Goal: Navigation & Orientation: Find specific page/section

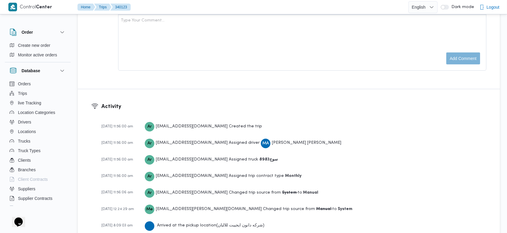
scroll to position [1002, 0]
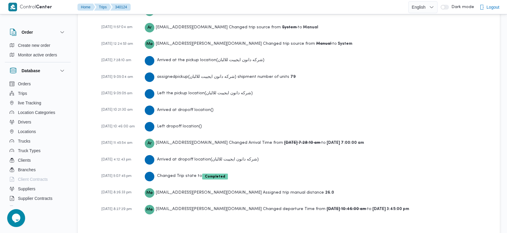
scroll to position [917, 0]
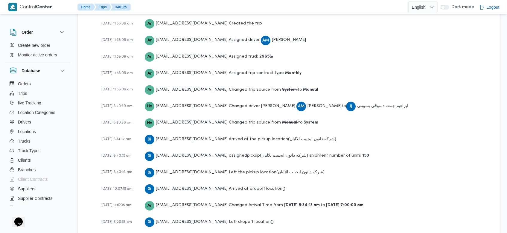
scroll to position [917, 0]
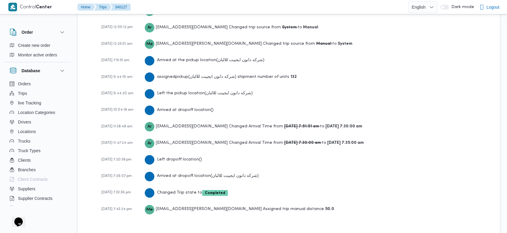
scroll to position [917, 0]
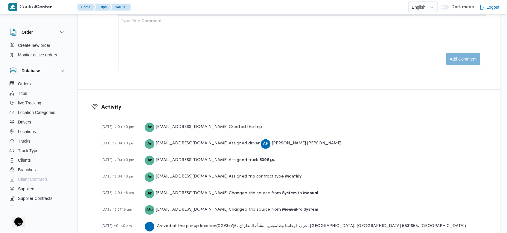
scroll to position [883, 0]
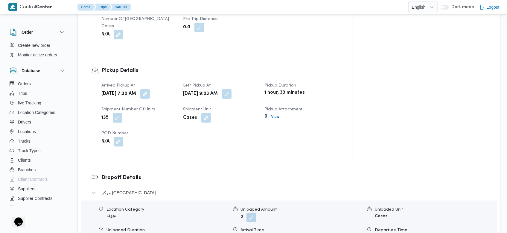
scroll to position [900, 0]
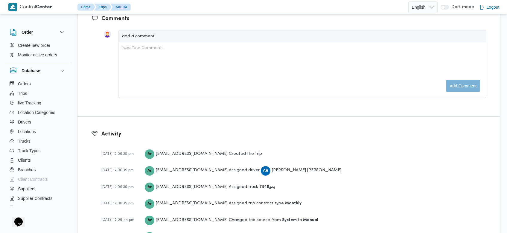
scroll to position [883, 0]
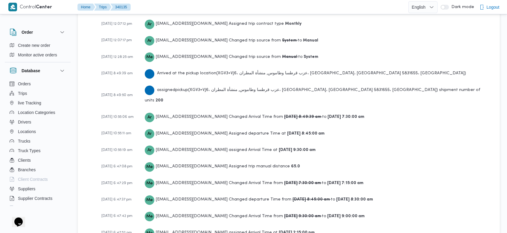
scroll to position [968, 0]
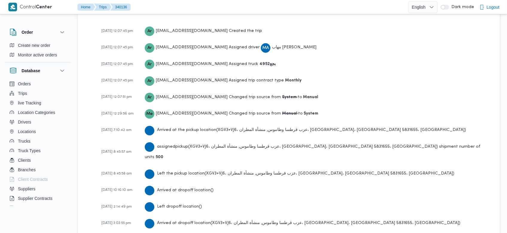
scroll to position [883, 0]
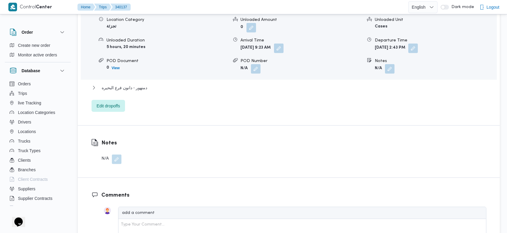
scroll to position [900, 0]
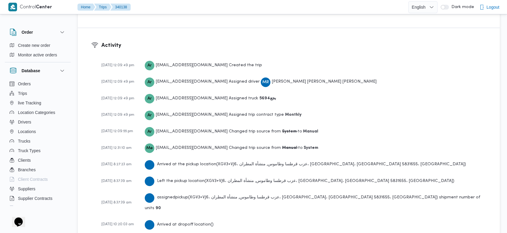
scroll to position [900, 0]
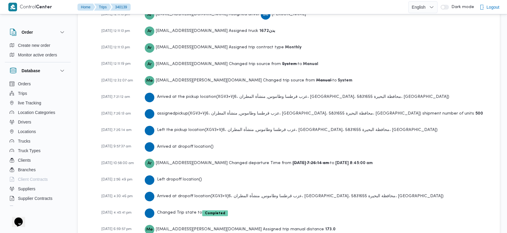
scroll to position [900, 0]
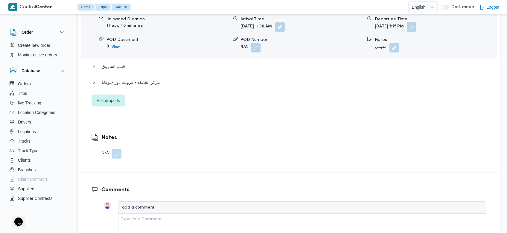
scroll to position [1090, 0]
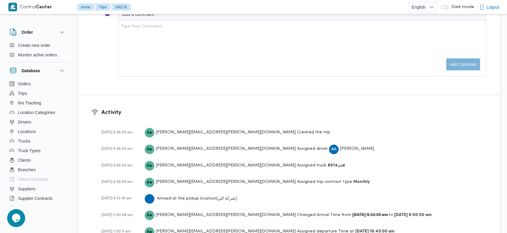
scroll to position [748, 0]
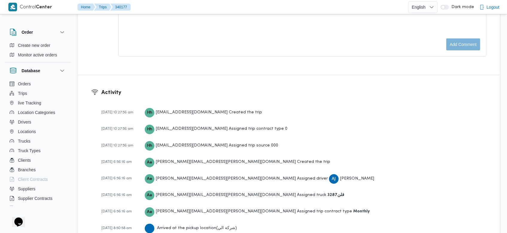
scroll to position [971, 0]
